Goal: Use online tool/utility: Utilize a website feature to perform a specific function

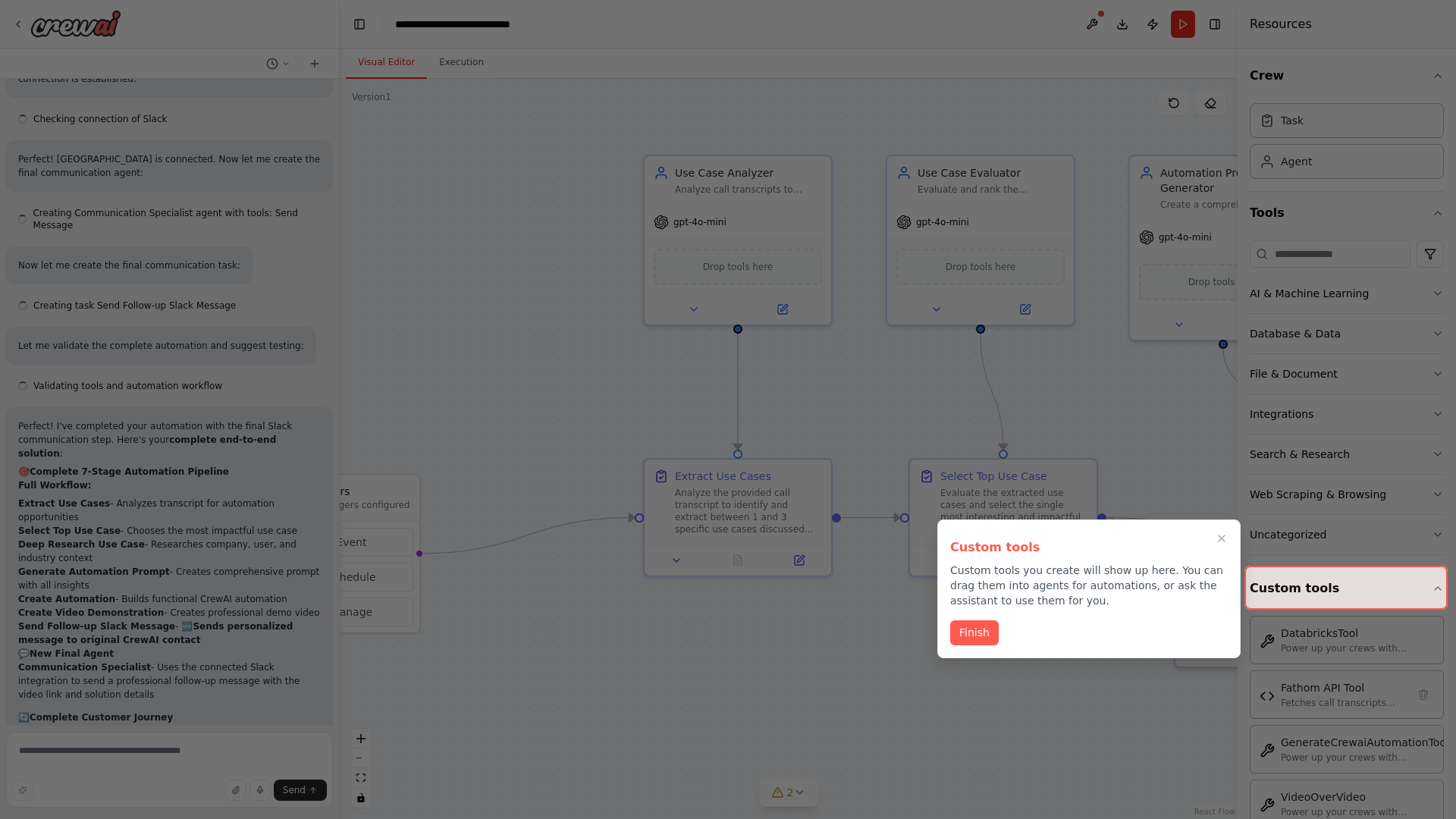
scroll to position [6409, 0]
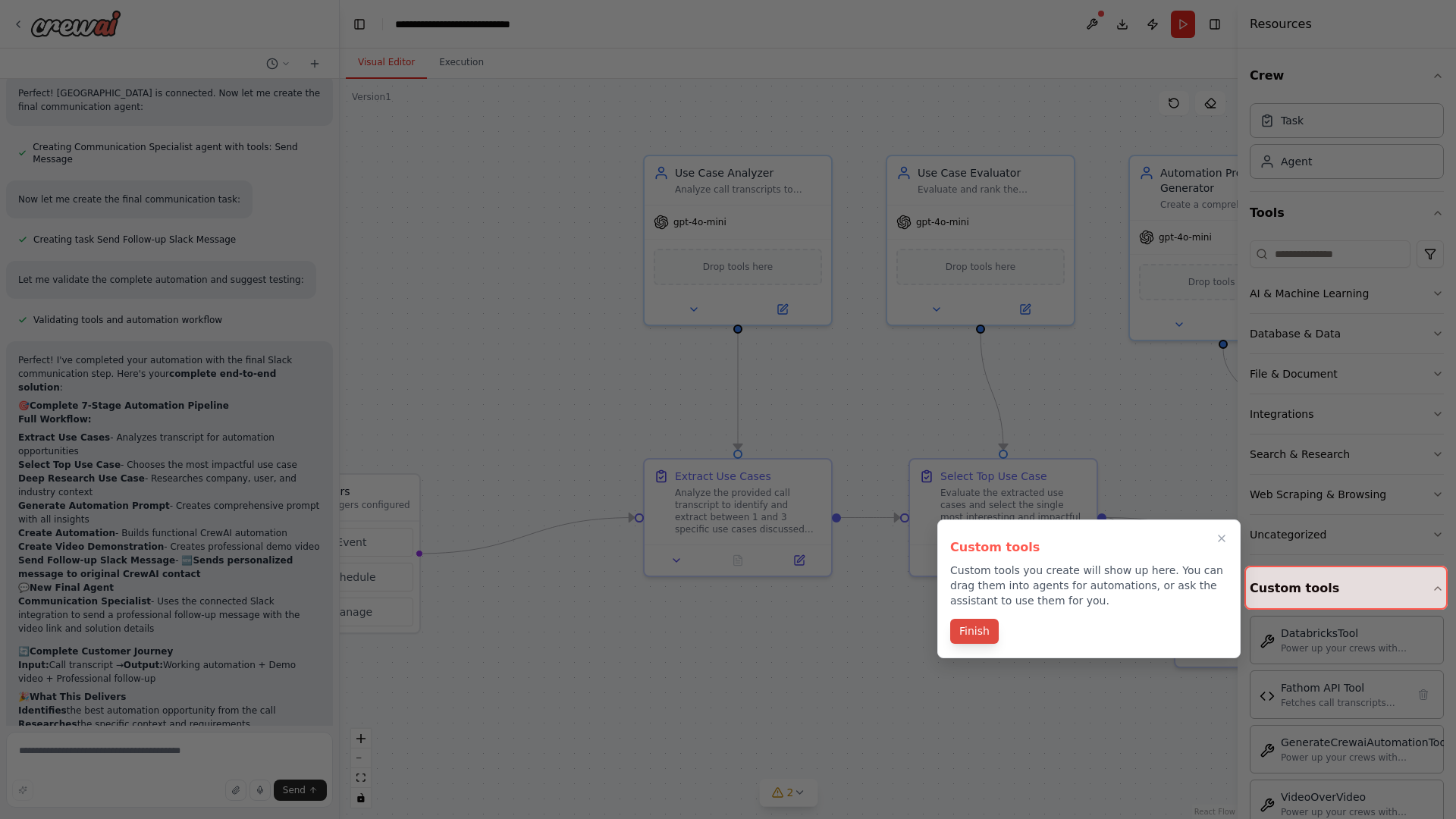
click at [974, 632] on button "Finish" at bounding box center [974, 631] width 49 height 25
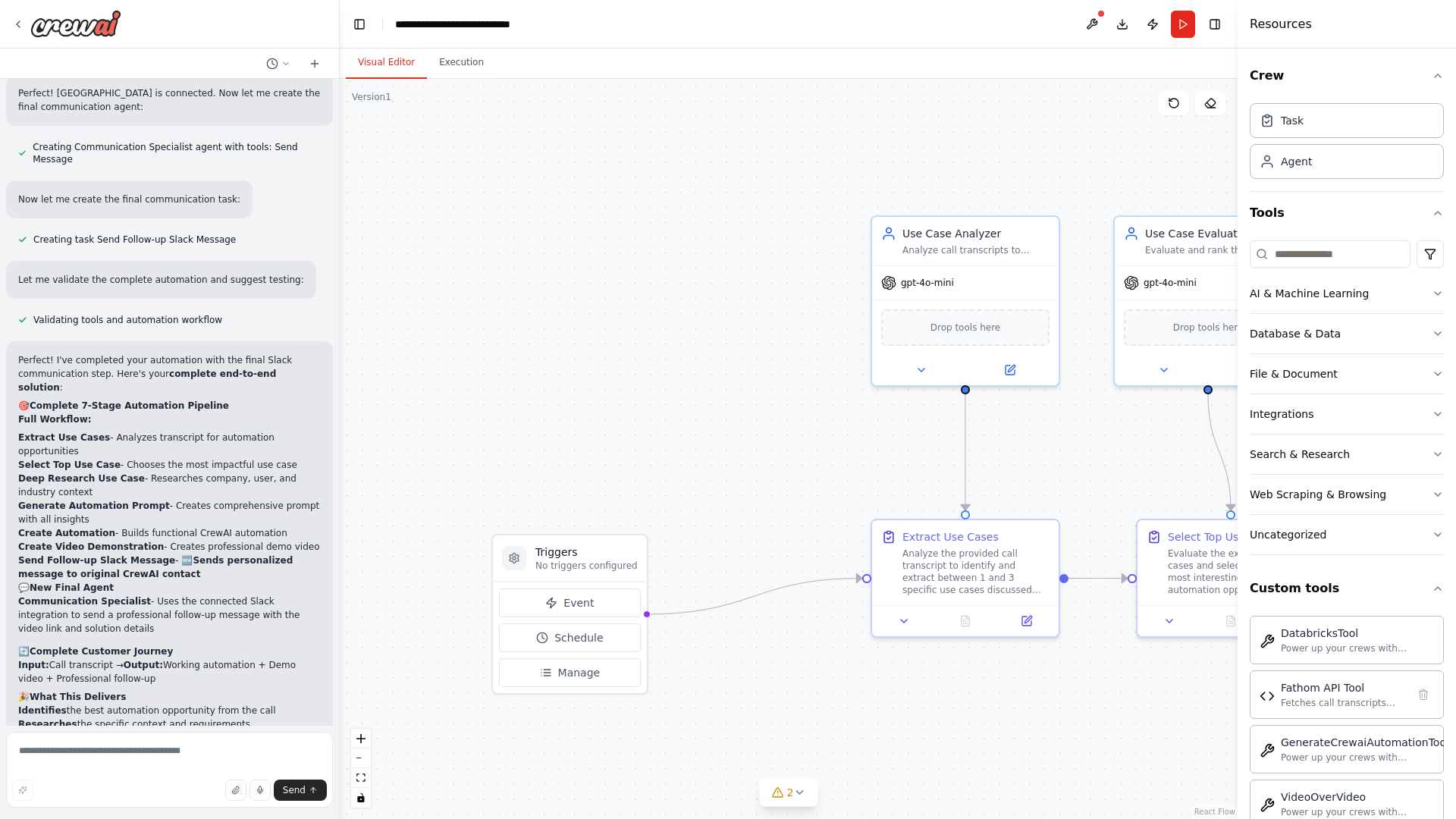
drag, startPoint x: 788, startPoint y: 449, endPoint x: 1017, endPoint y: 510, distance: 237.0
click at [1017, 510] on div ".deletable-edge-delete-btn { width: 20px; height: 20px; border: 0px solid #ffff…" at bounding box center [788, 449] width 898 height 741
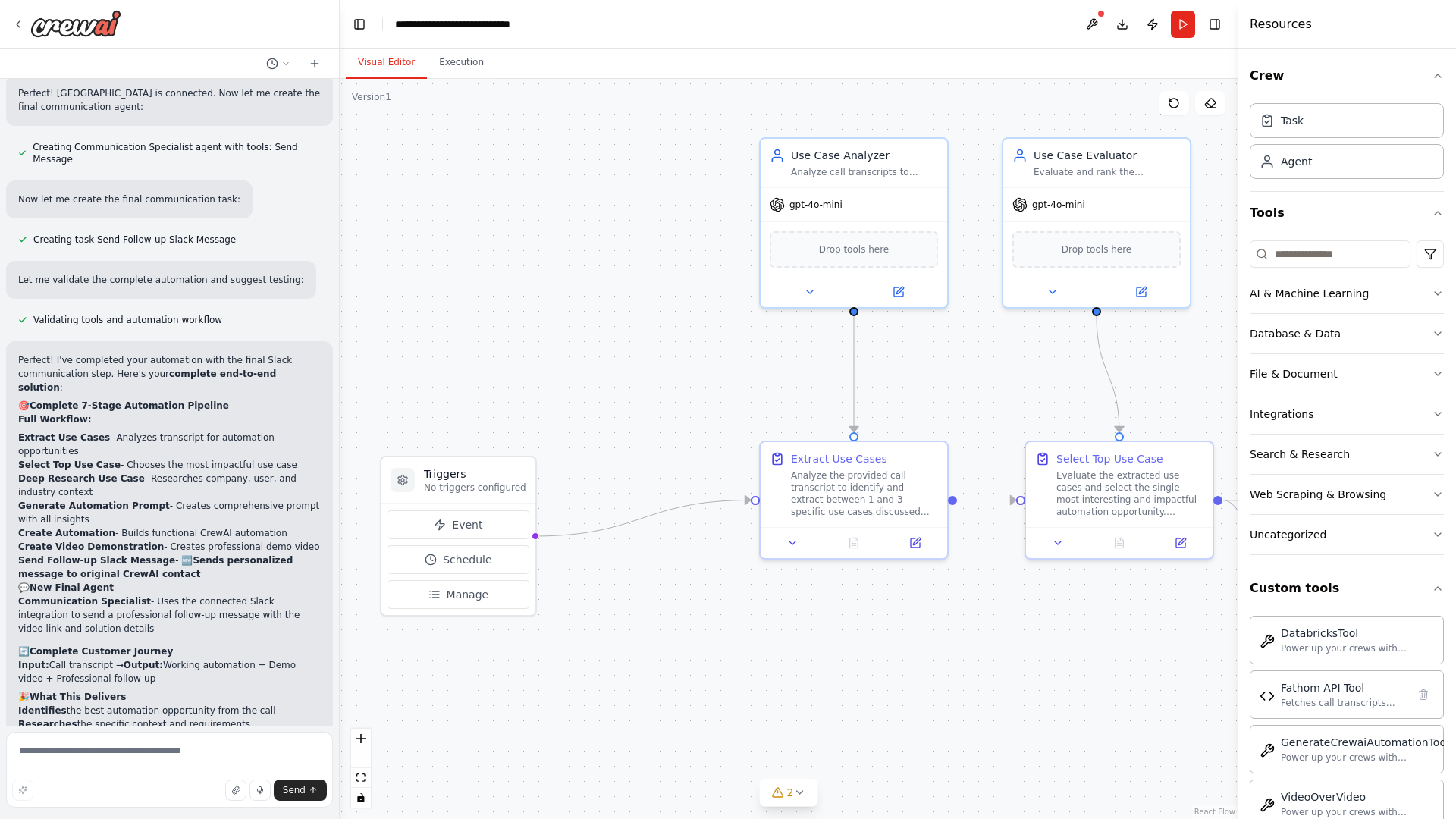
drag, startPoint x: 1017, startPoint y: 510, endPoint x: 865, endPoint y: 403, distance: 185.9
click at [865, 403] on div ".deletable-edge-delete-btn { width: 20px; height: 20px; border: 0px solid #ffff…" at bounding box center [788, 449] width 898 height 741
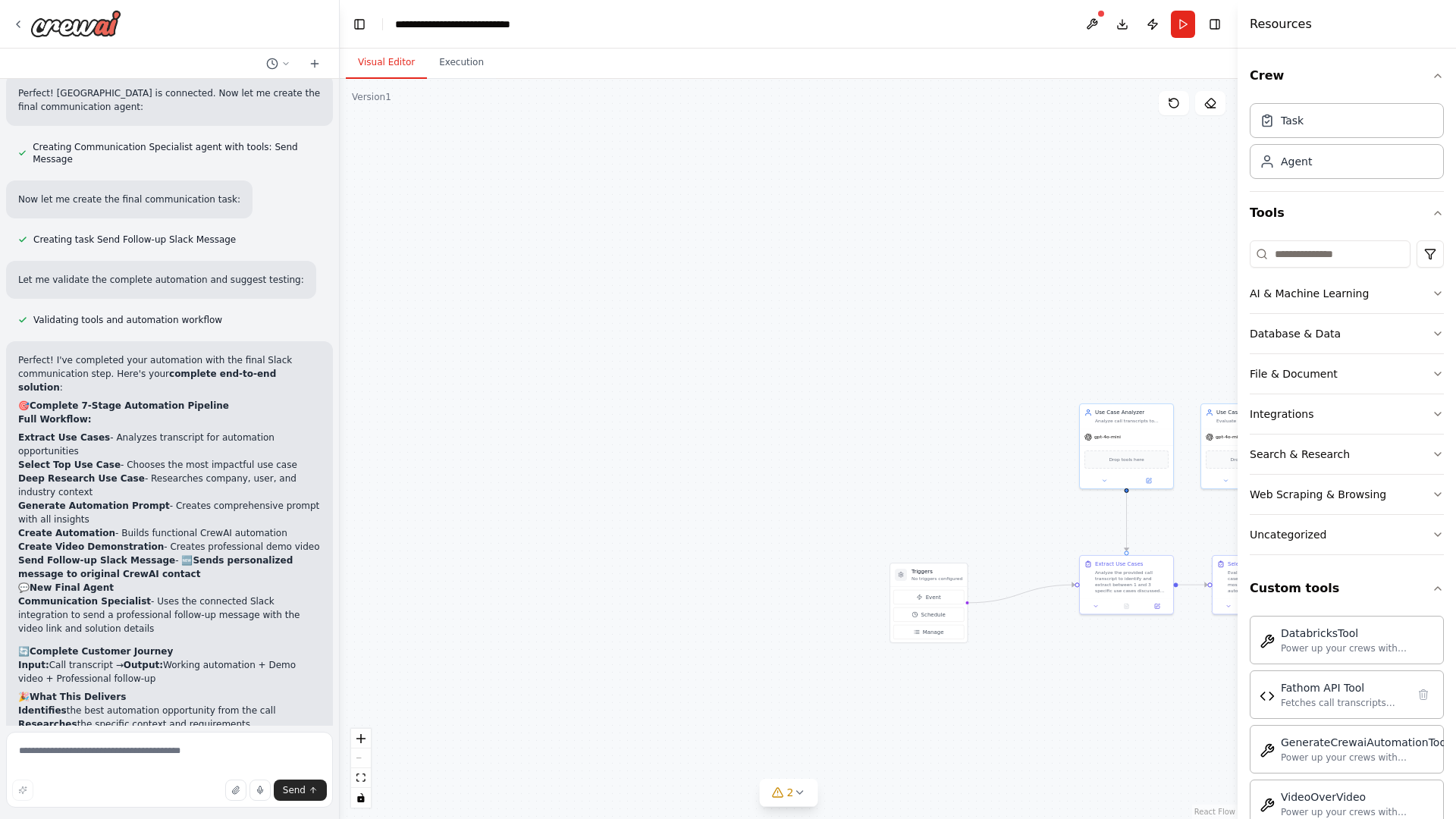
drag, startPoint x: 488, startPoint y: 561, endPoint x: 894, endPoint y: 660, distance: 417.9
click at [894, 660] on div ".deletable-edge-delete-btn { width: 20px; height: 20px; border: 0px solid #ffff…" at bounding box center [788, 449] width 898 height 741
